Goal: Information Seeking & Learning: Check status

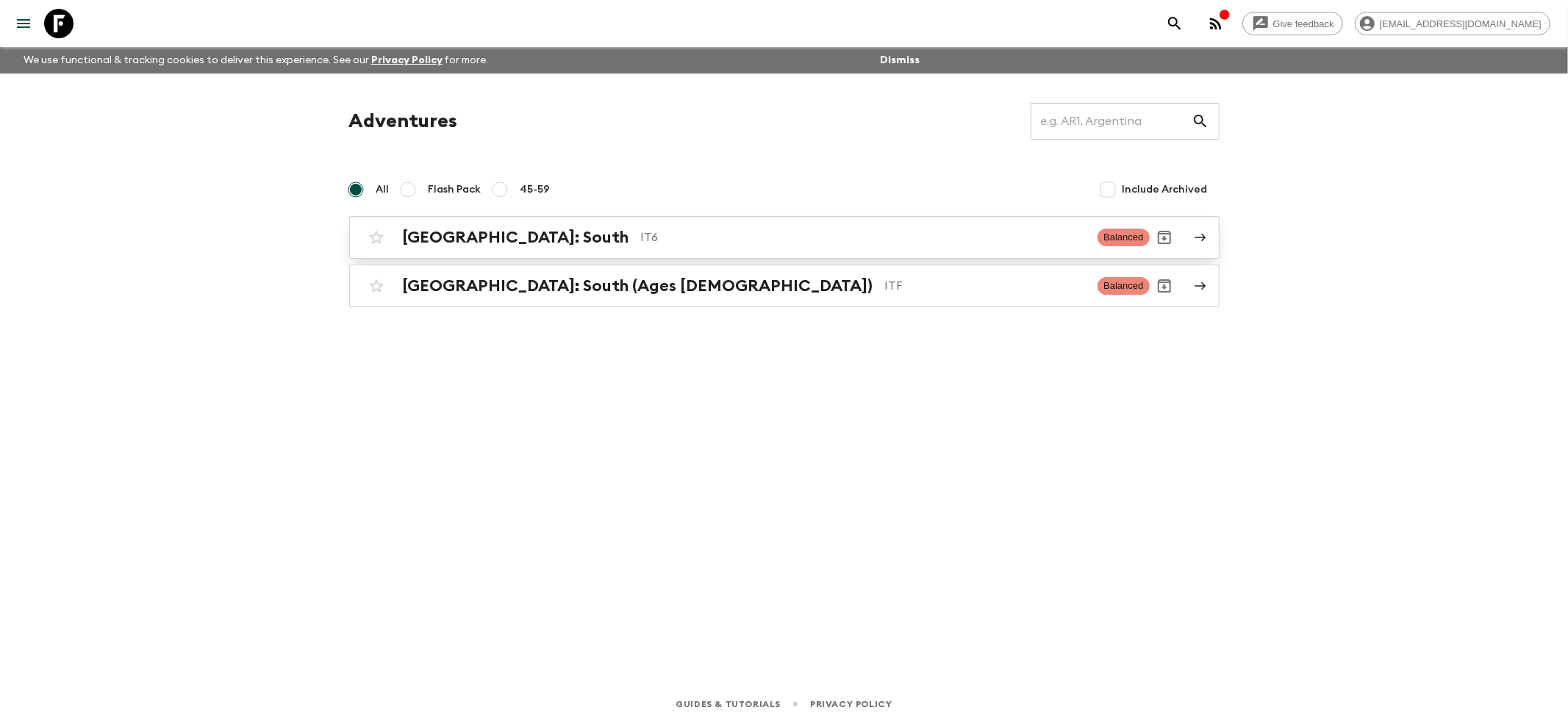
click at [470, 251] on div "[GEOGRAPHIC_DATA]: South IT6 Balanced" at bounding box center [755, 237] width 788 height 29
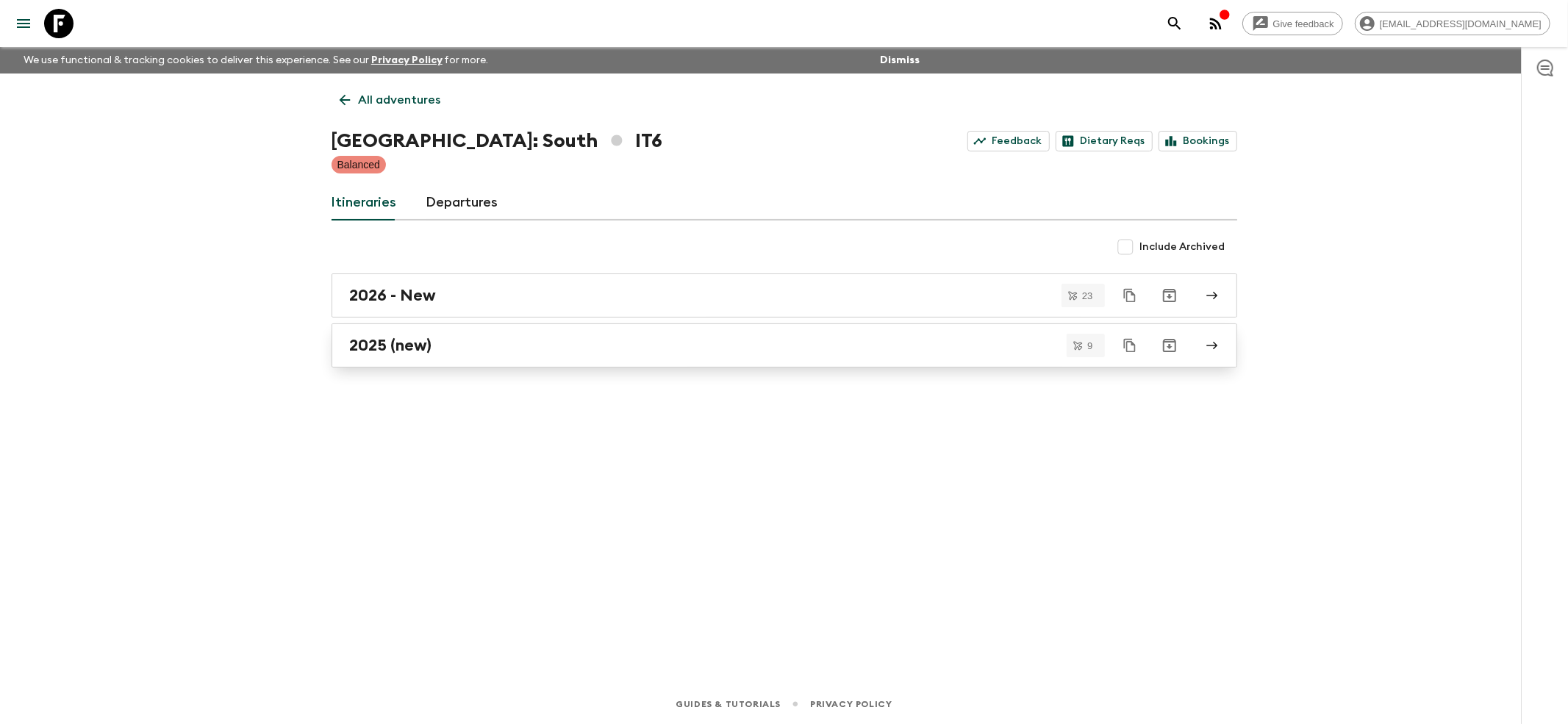
click at [361, 338] on h2 "2025 (new)" at bounding box center [391, 345] width 82 height 19
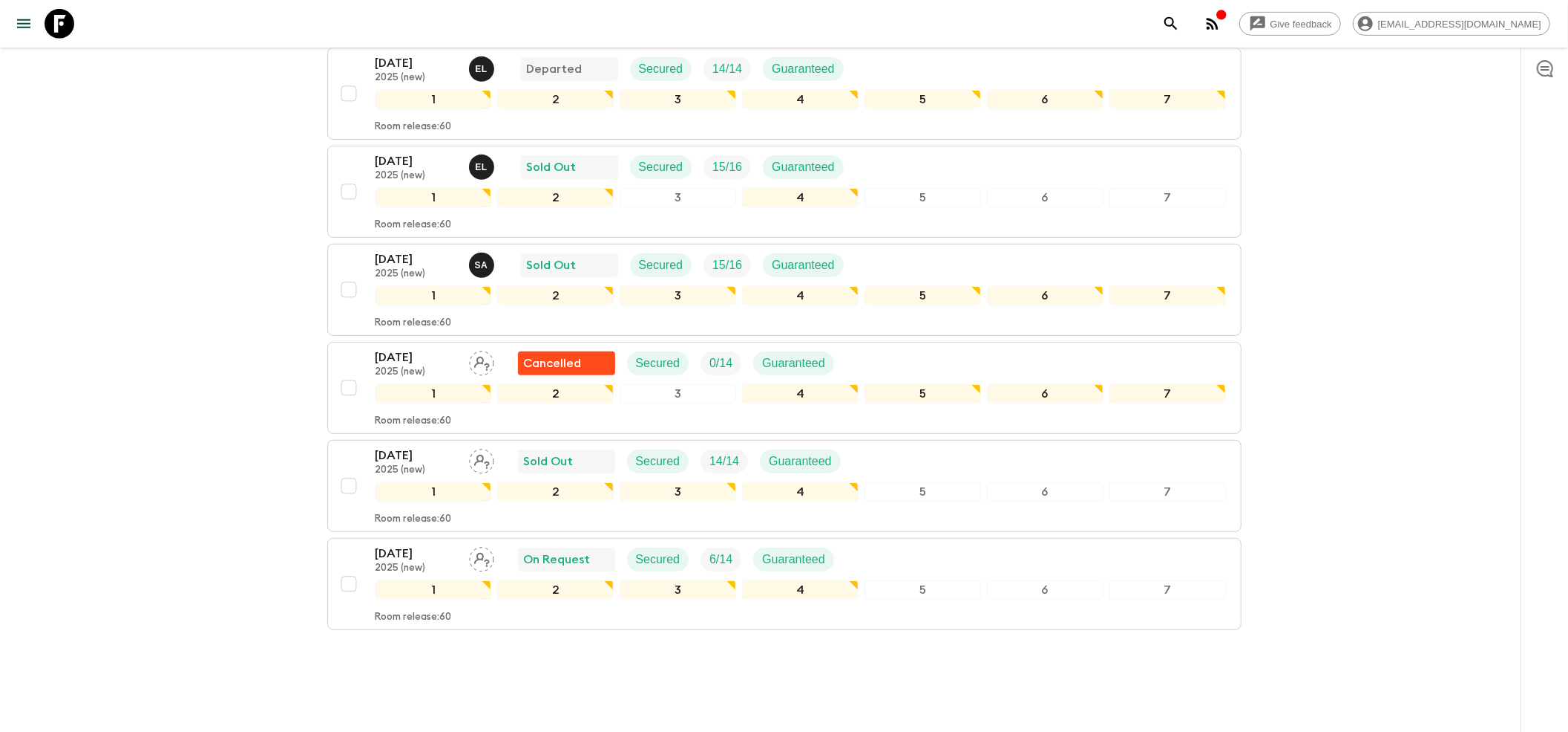
scroll to position [594, 0]
click at [400, 169] on p "2025 (new)" at bounding box center [417, 175] width 81 height 12
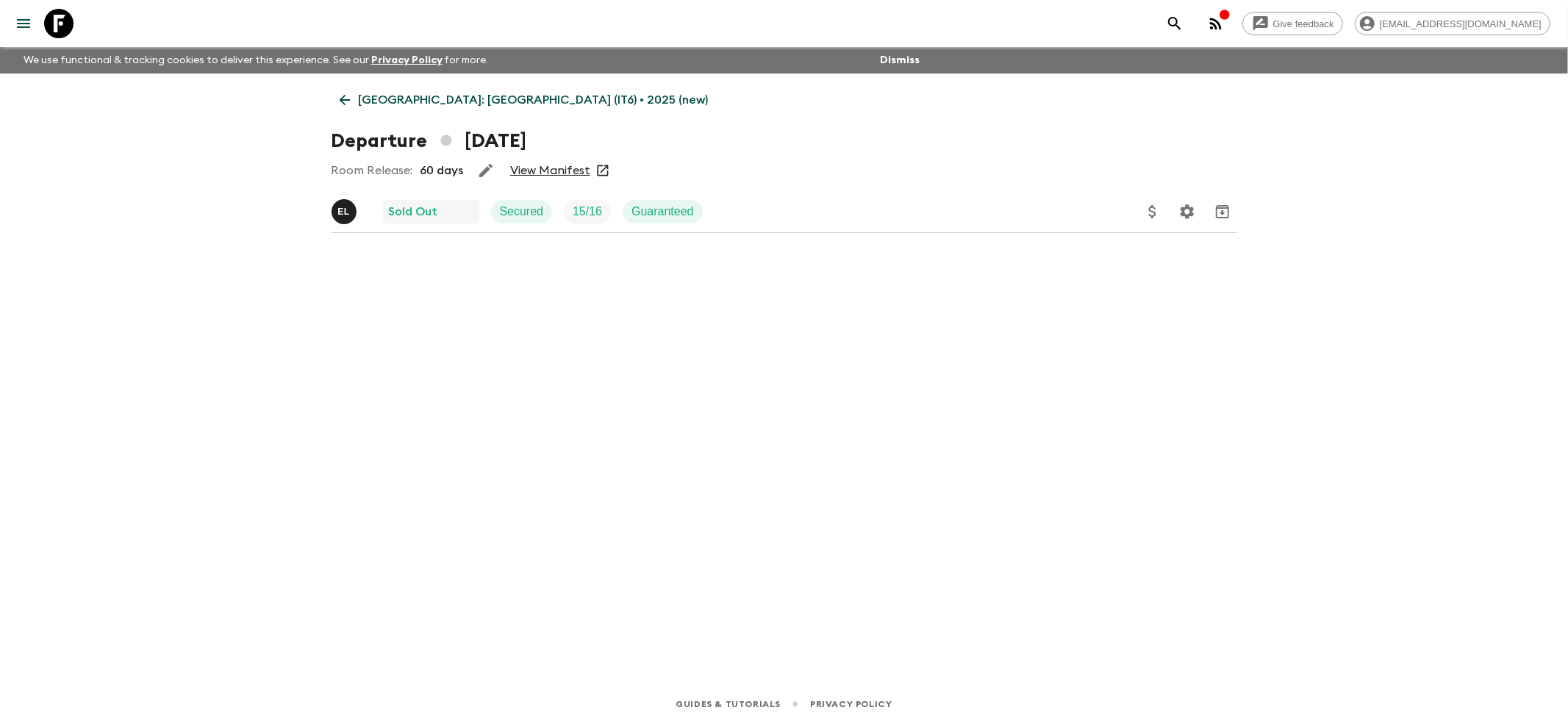
click at [554, 164] on link "View Manifest" at bounding box center [550, 171] width 80 height 15
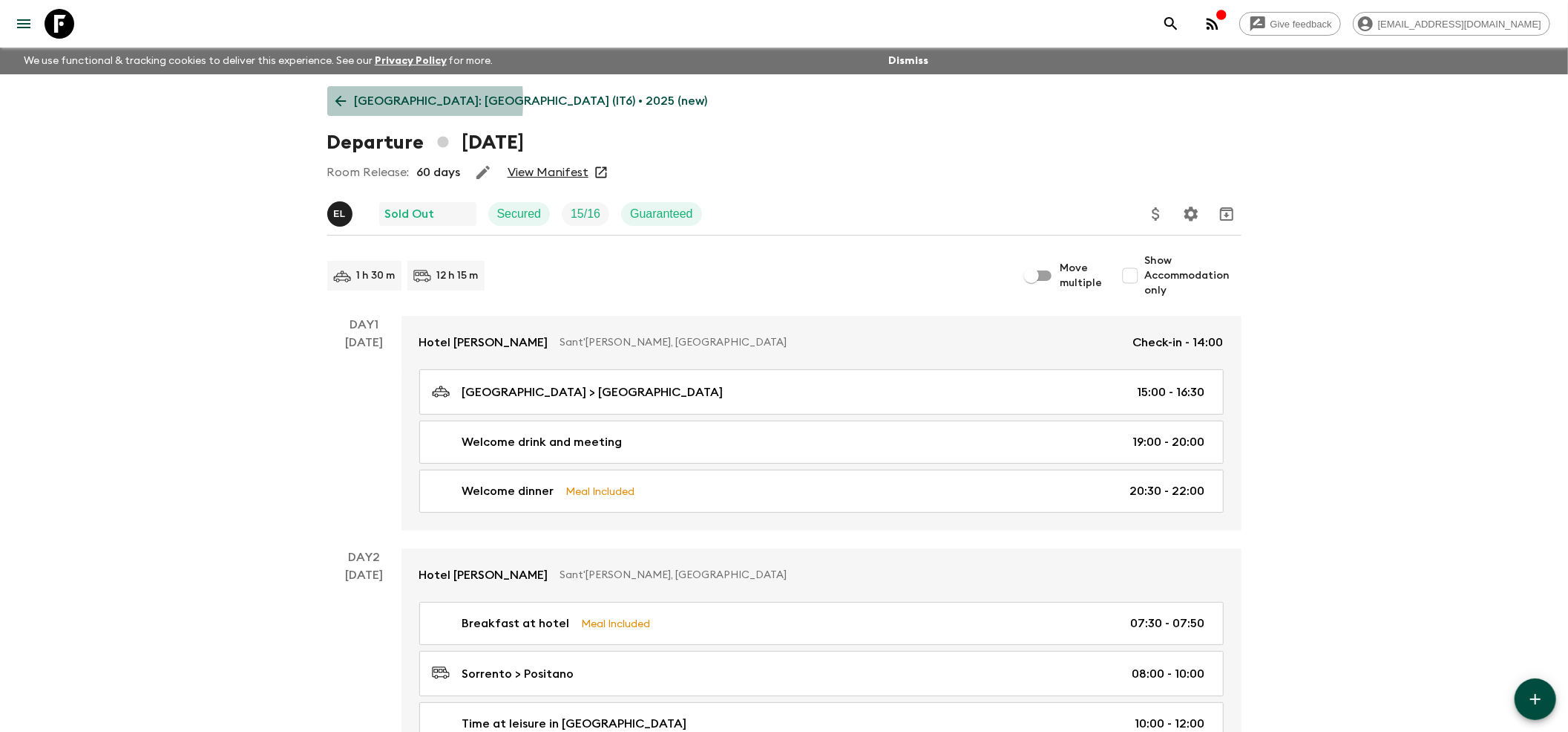
click at [335, 101] on icon at bounding box center [340, 101] width 11 height 11
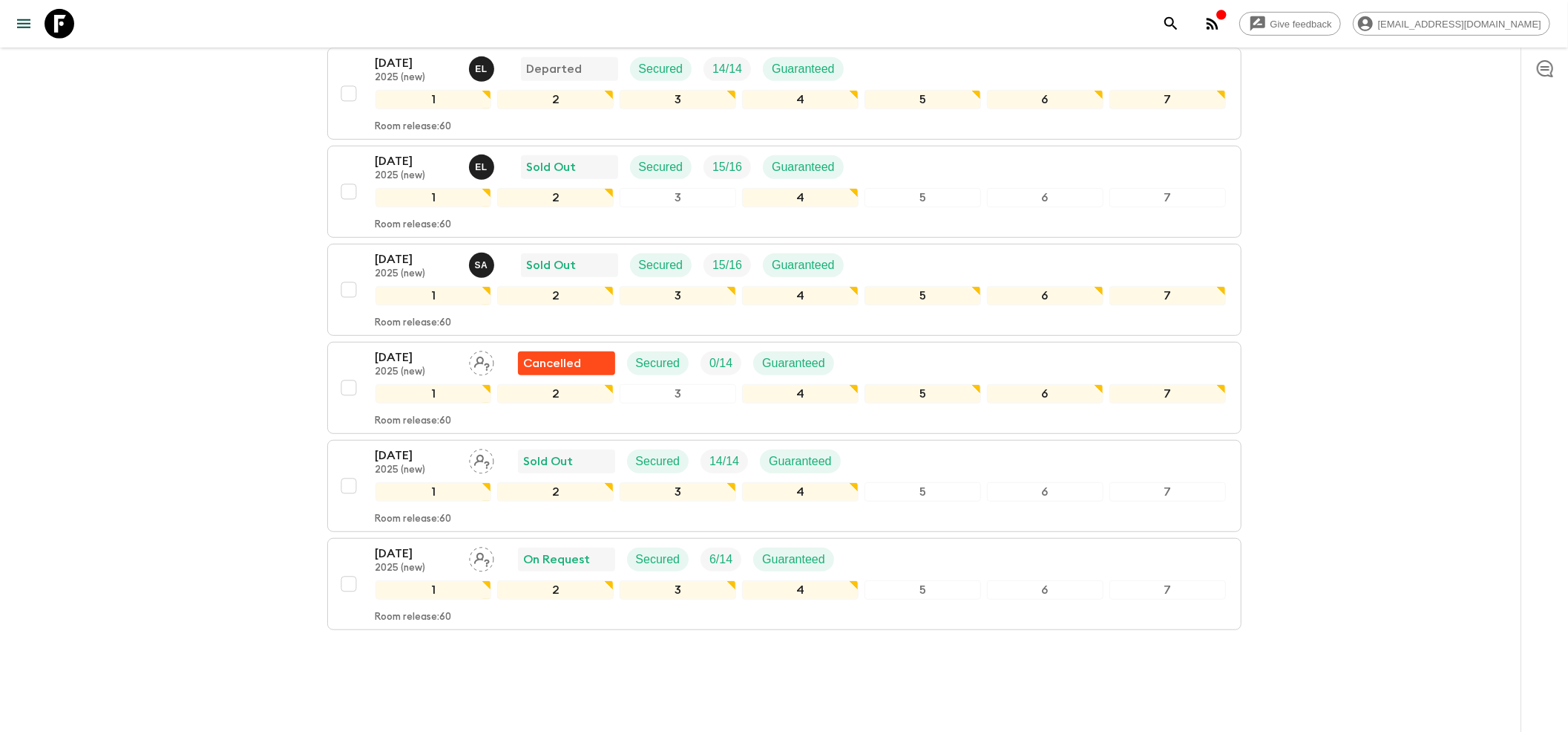
scroll to position [594, 0]
click at [414, 267] on p "2025 (new)" at bounding box center [417, 273] width 81 height 12
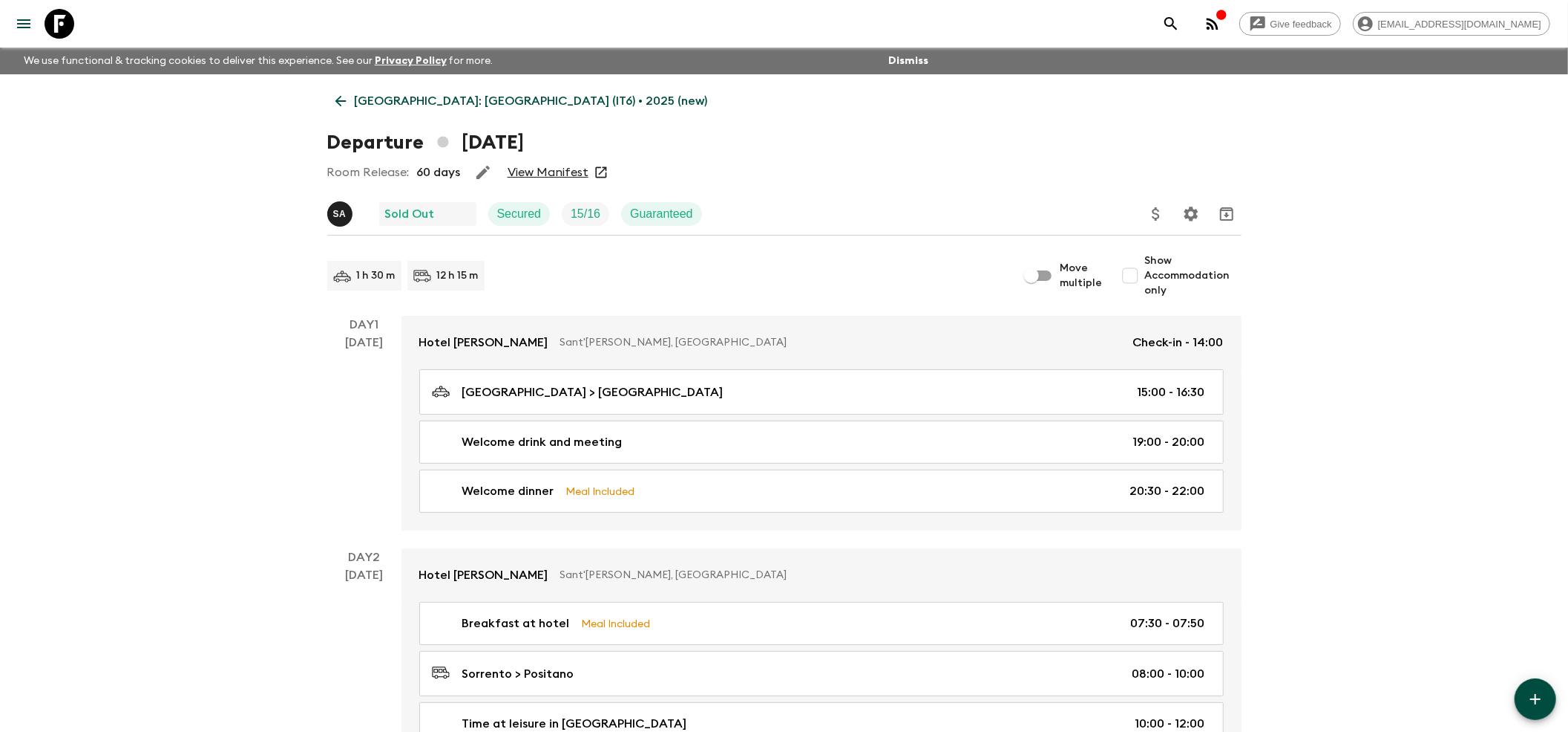
click at [577, 171] on link "View Manifest" at bounding box center [549, 173] width 81 height 15
click at [335, 105] on icon at bounding box center [340, 101] width 16 height 16
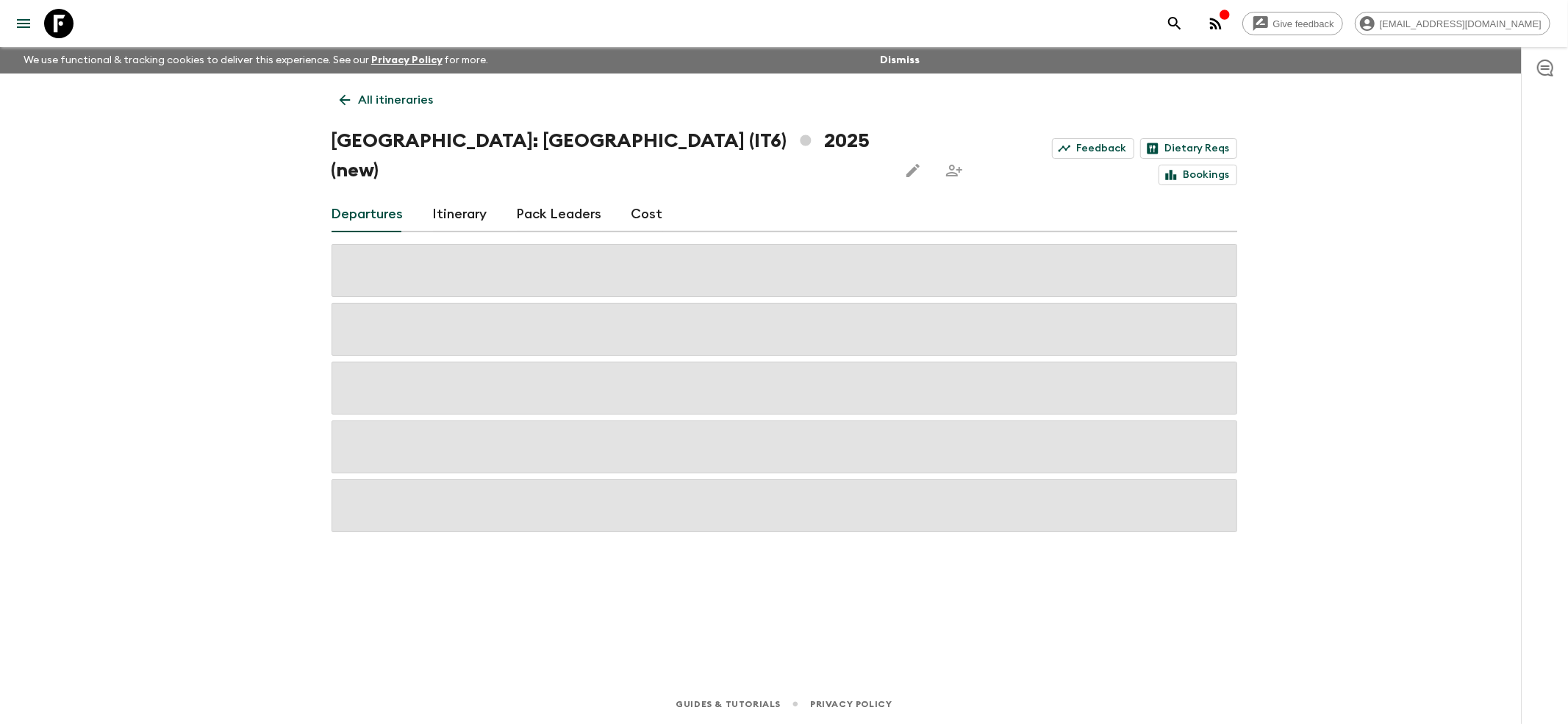
click at [332, 104] on link "All itineraries" at bounding box center [386, 100] width 110 height 29
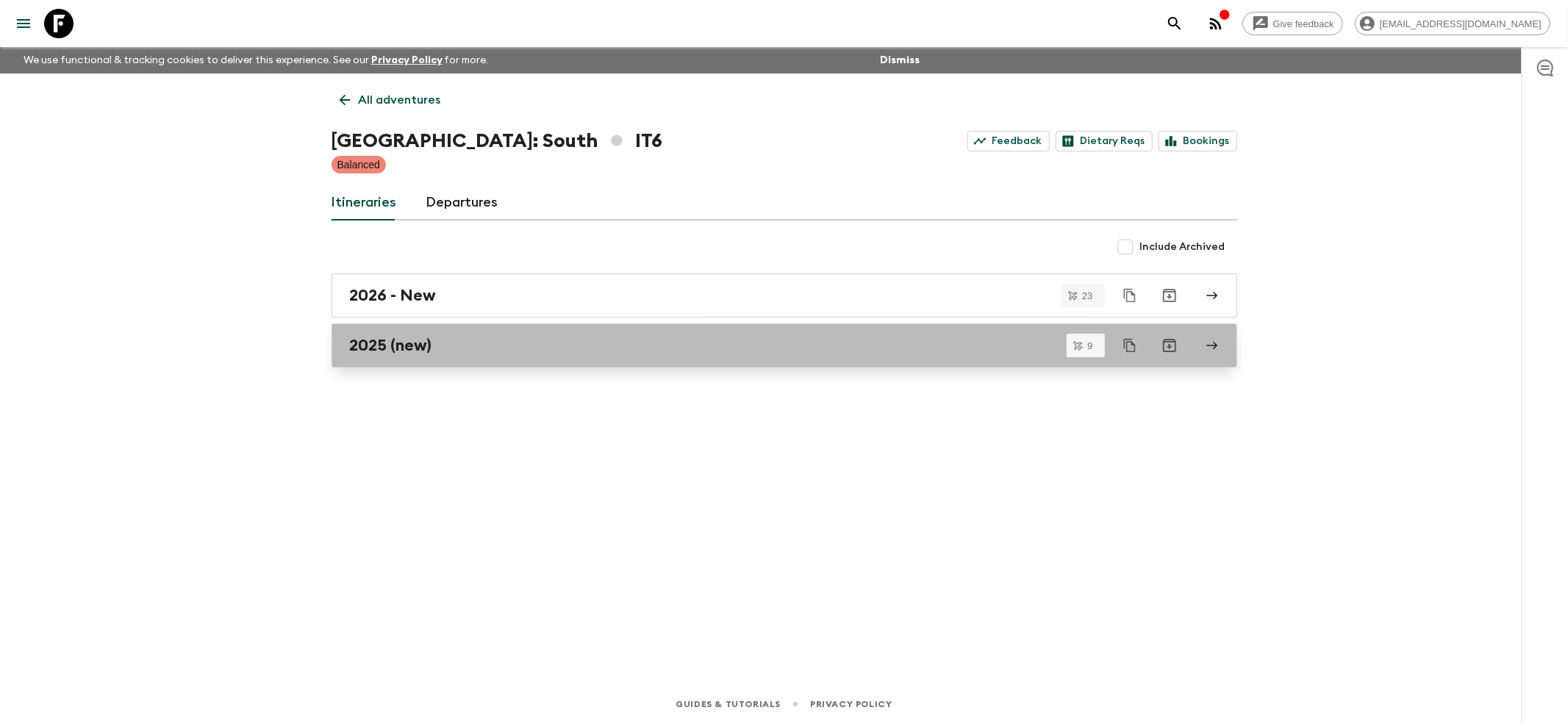
click at [369, 360] on link "2025 (new)" at bounding box center [784, 345] width 906 height 44
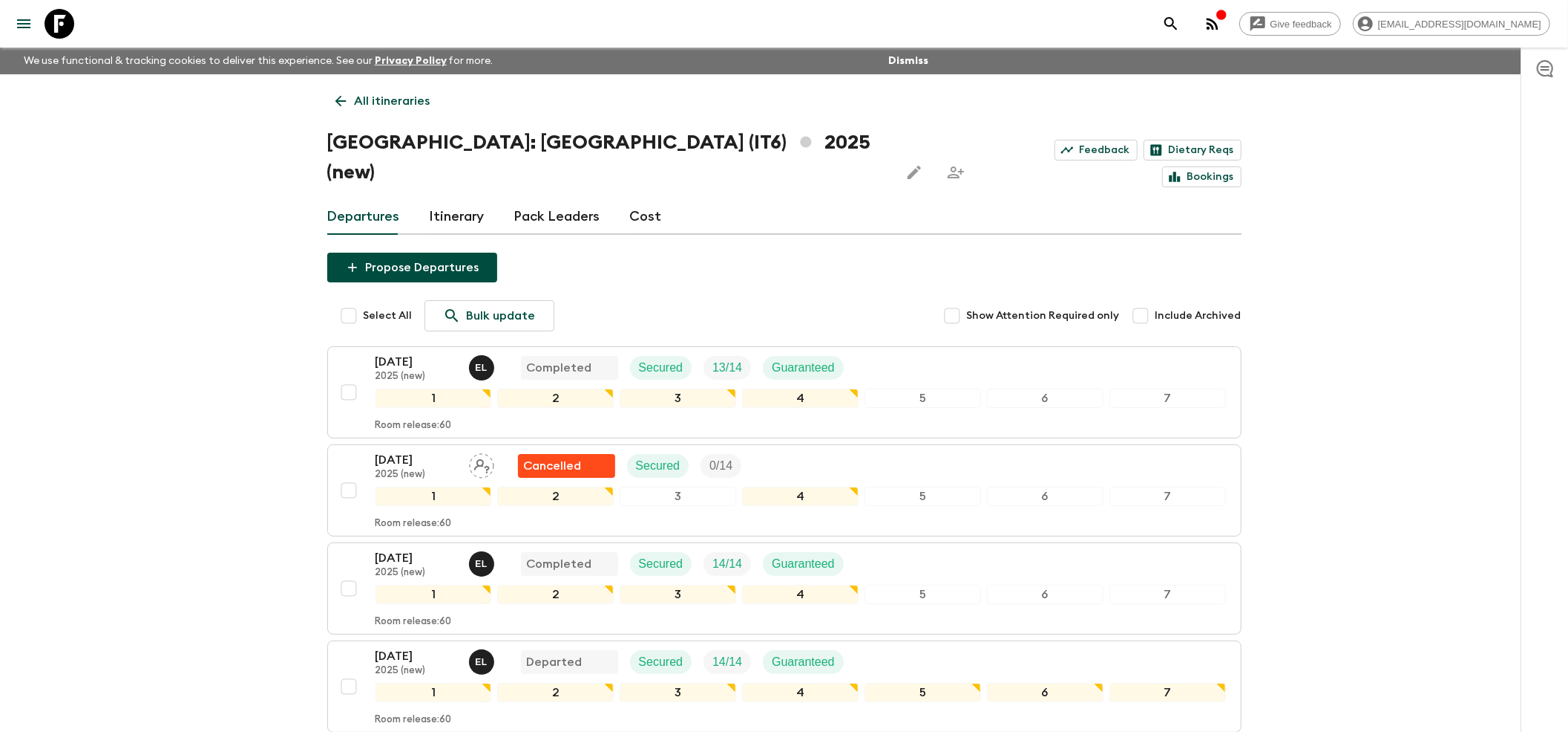
click at [335, 101] on icon at bounding box center [340, 101] width 11 height 11
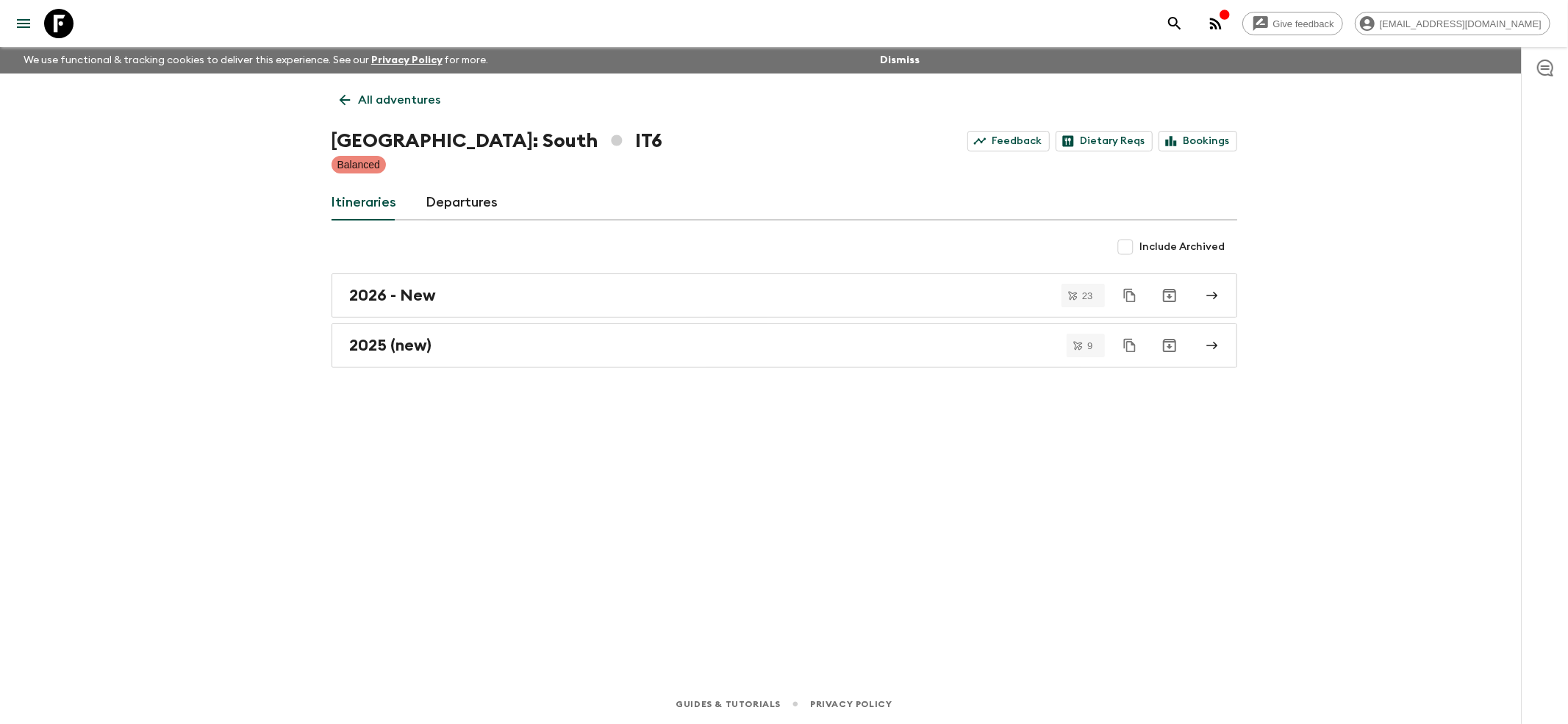
click at [343, 376] on div "All adventures [GEOGRAPHIC_DATA]: [GEOGRAPHIC_DATA] Feedback Dietary Reqs Booki…" at bounding box center [784, 358] width 941 height 569
click at [359, 349] on h2 "2025 (new)" at bounding box center [391, 345] width 82 height 19
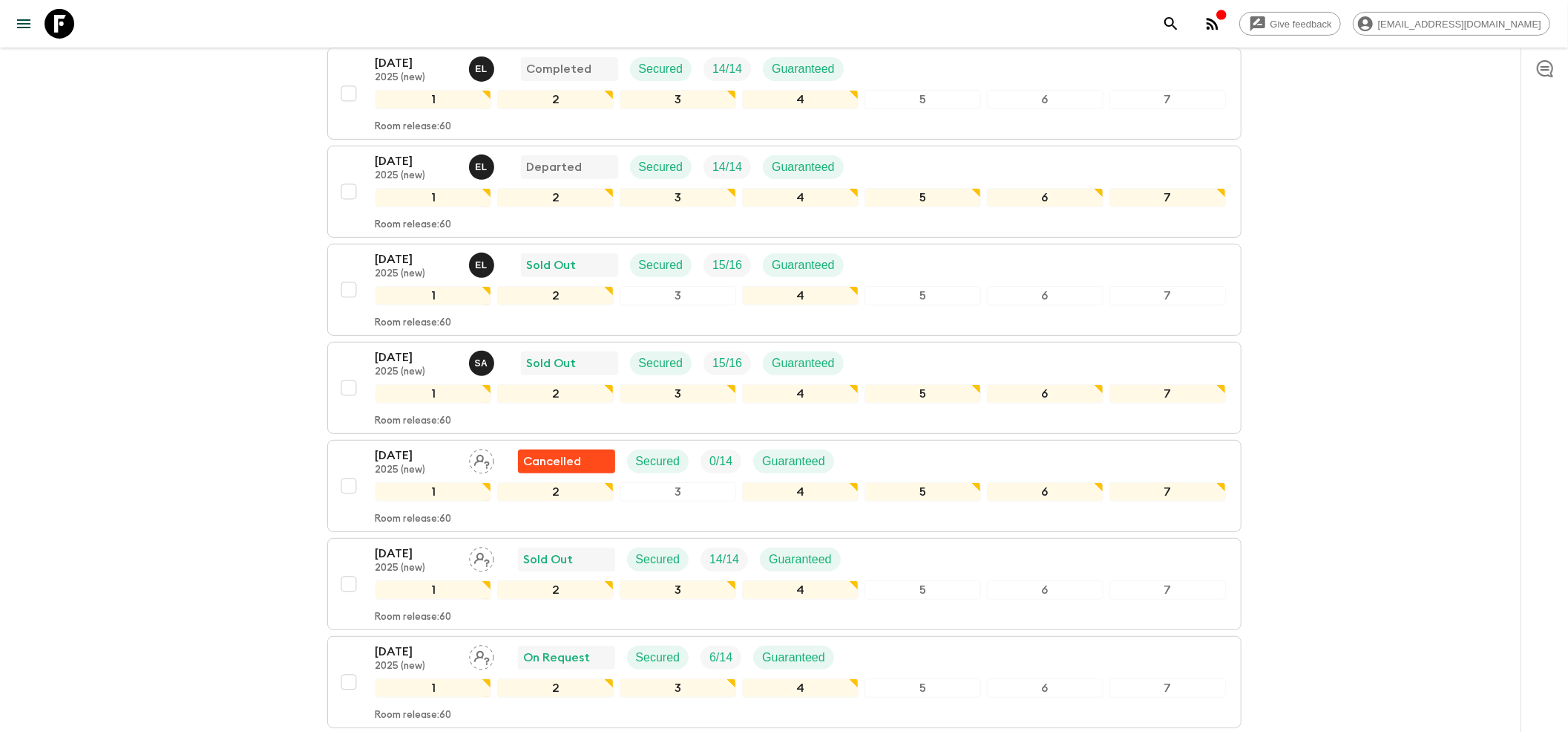
scroll to position [594, 0]
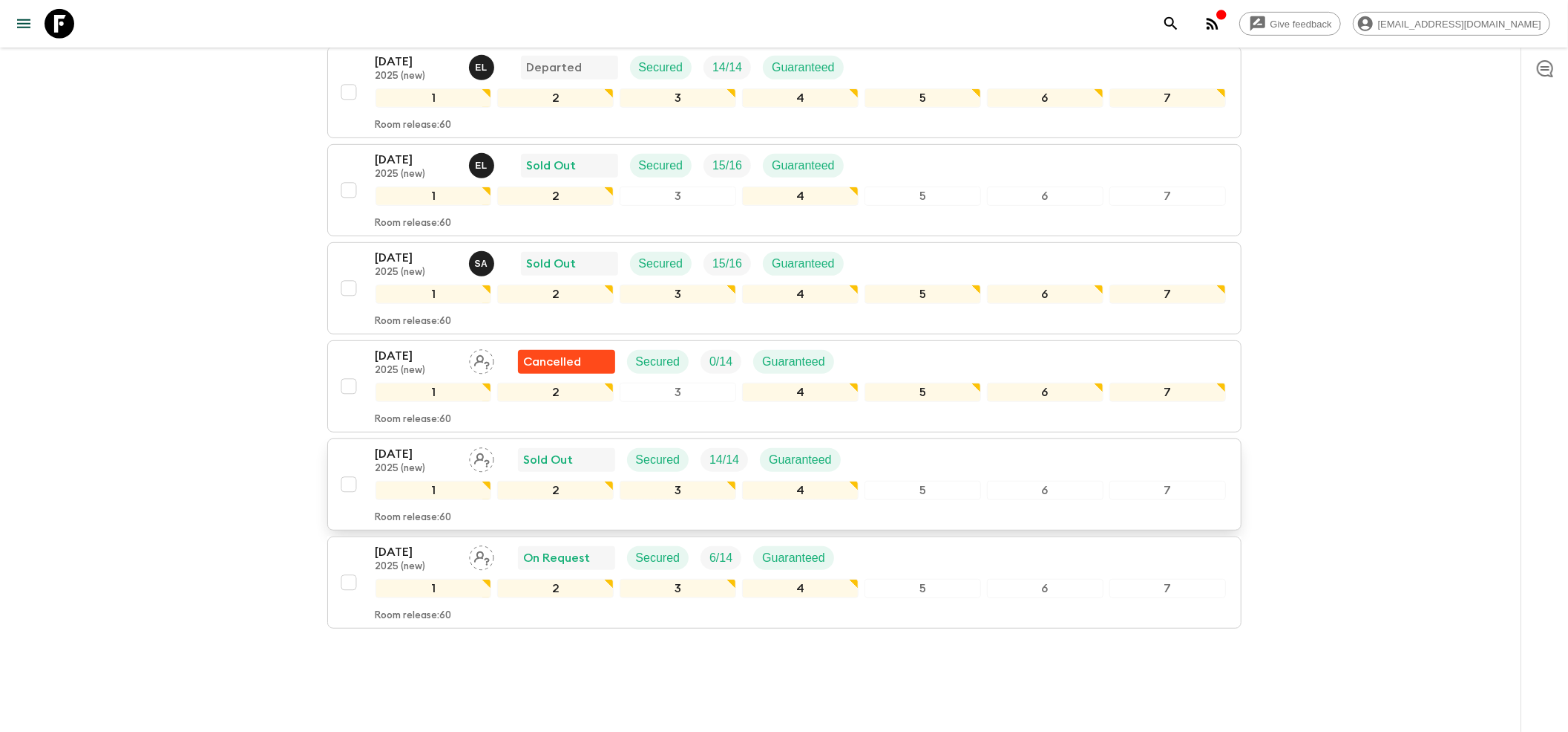
click at [429, 445] on p "[DATE]" at bounding box center [417, 453] width 81 height 18
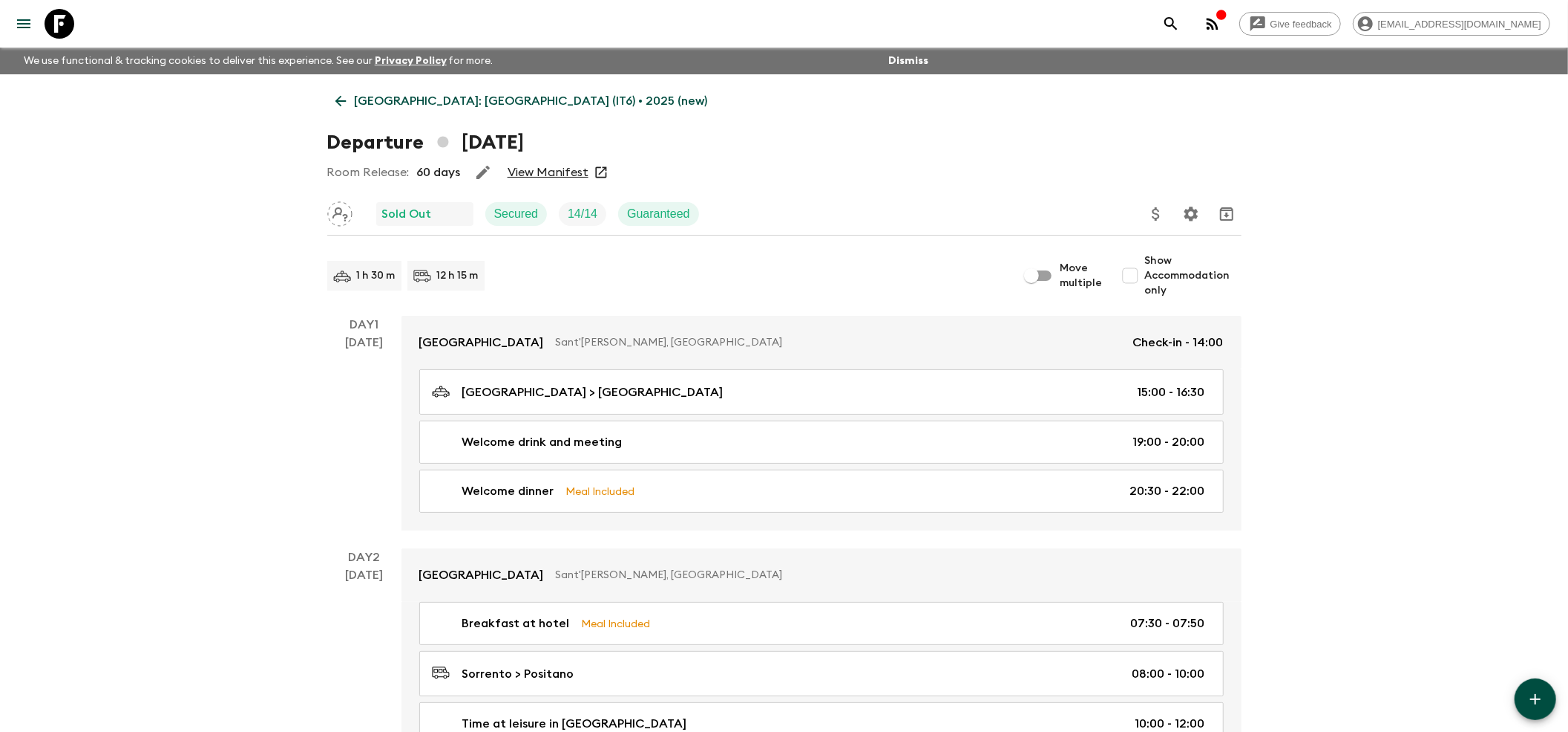
click at [540, 165] on link "View Manifest" at bounding box center [549, 173] width 81 height 15
click at [334, 103] on icon at bounding box center [340, 101] width 16 height 16
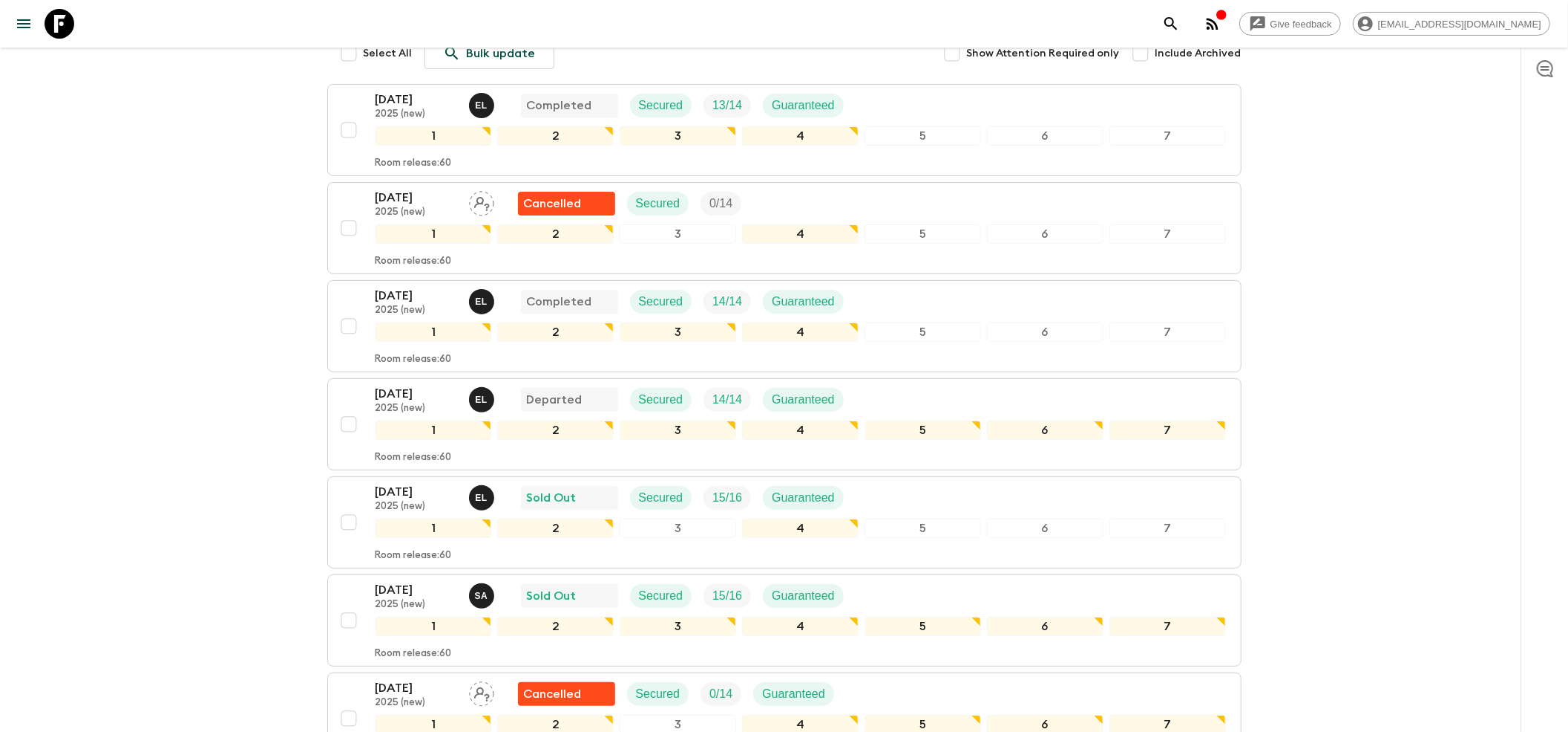
scroll to position [297, 0]
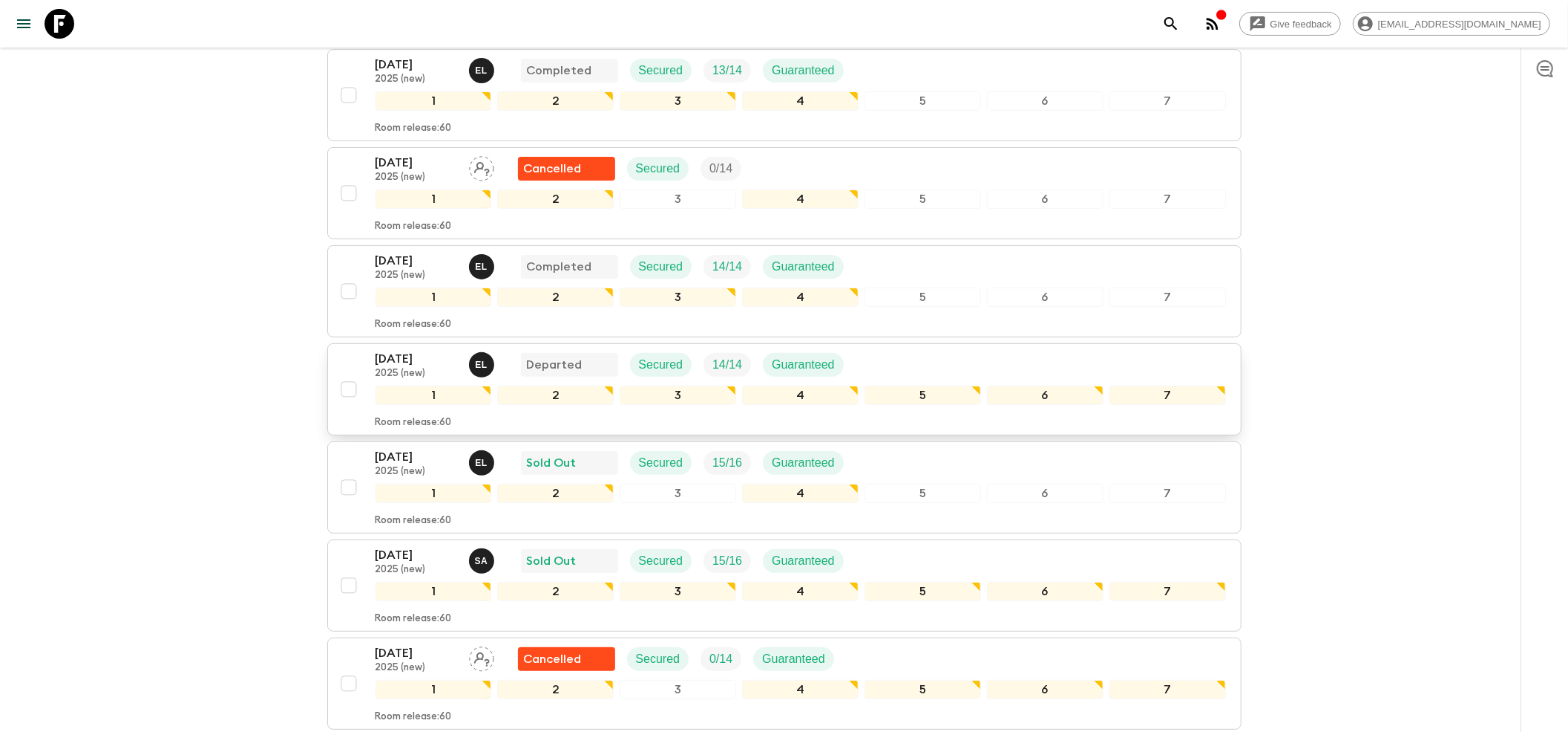
click at [414, 350] on p "[DATE]" at bounding box center [417, 358] width 81 height 18
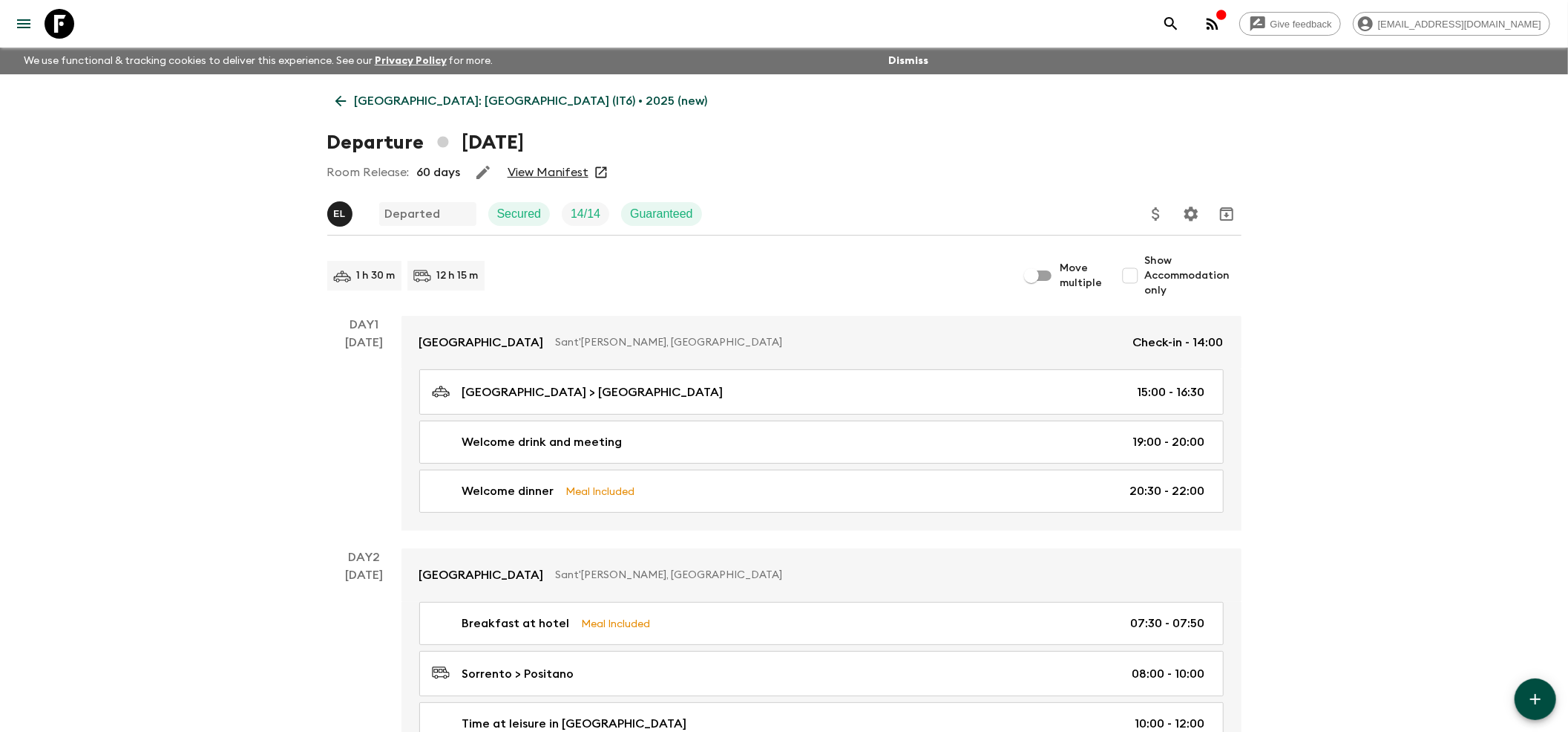
click at [528, 174] on link "View Manifest" at bounding box center [549, 173] width 81 height 15
